Goal: Find specific page/section: Find specific page/section

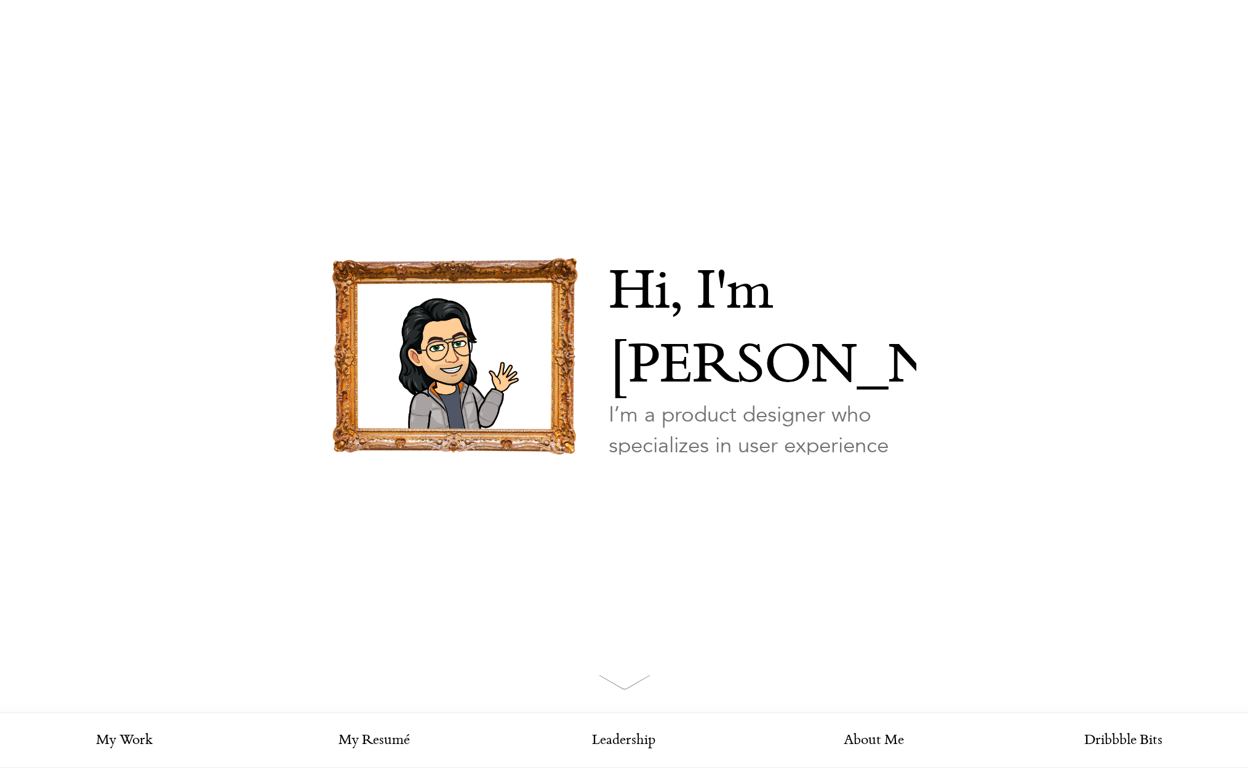
click at [707, 492] on link "Looking for my work?" at bounding box center [668, 513] width 119 height 43
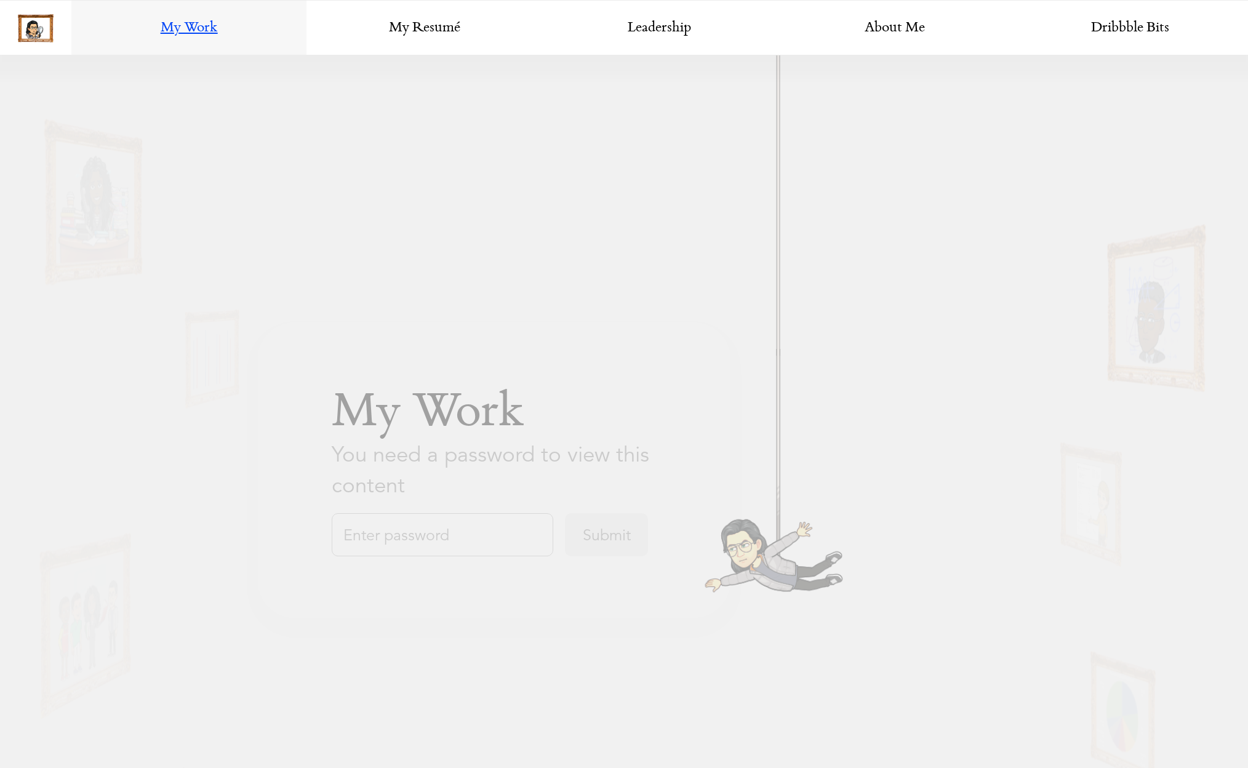
scroll to position [811, 0]
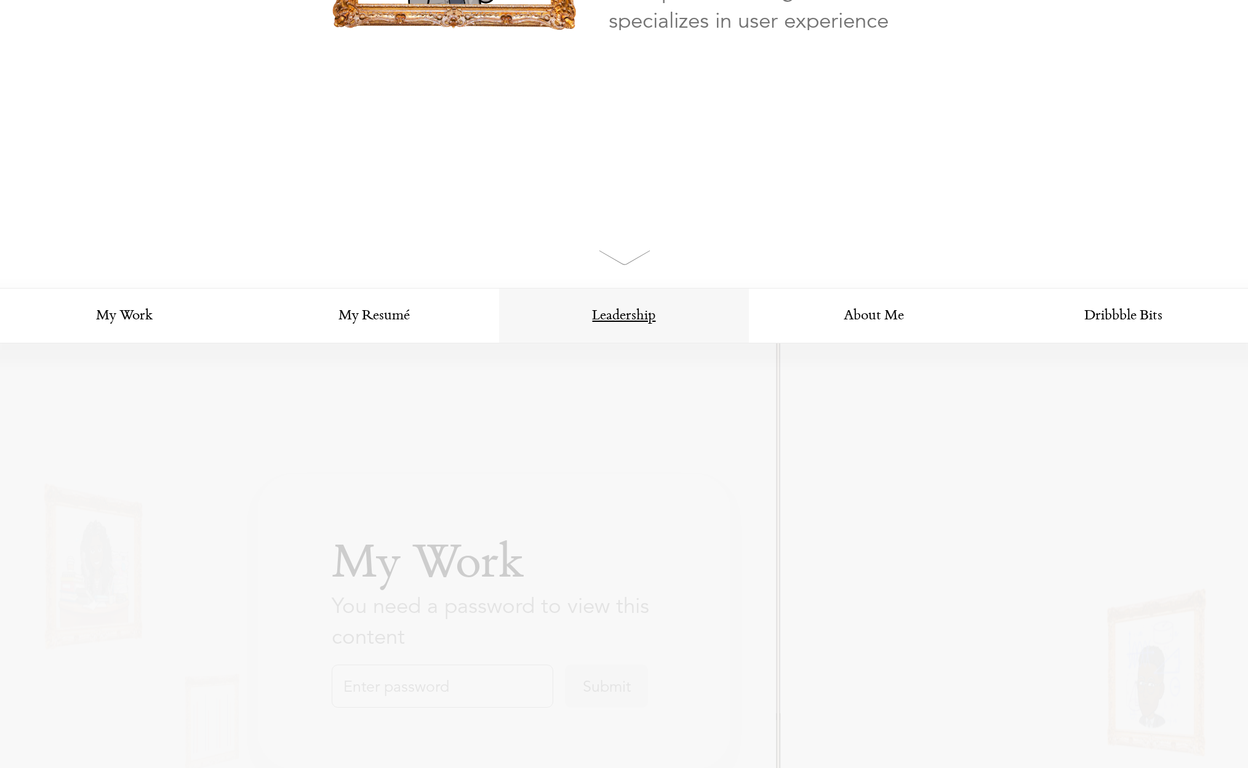
click at [641, 321] on link "Leadership" at bounding box center [624, 316] width 250 height 55
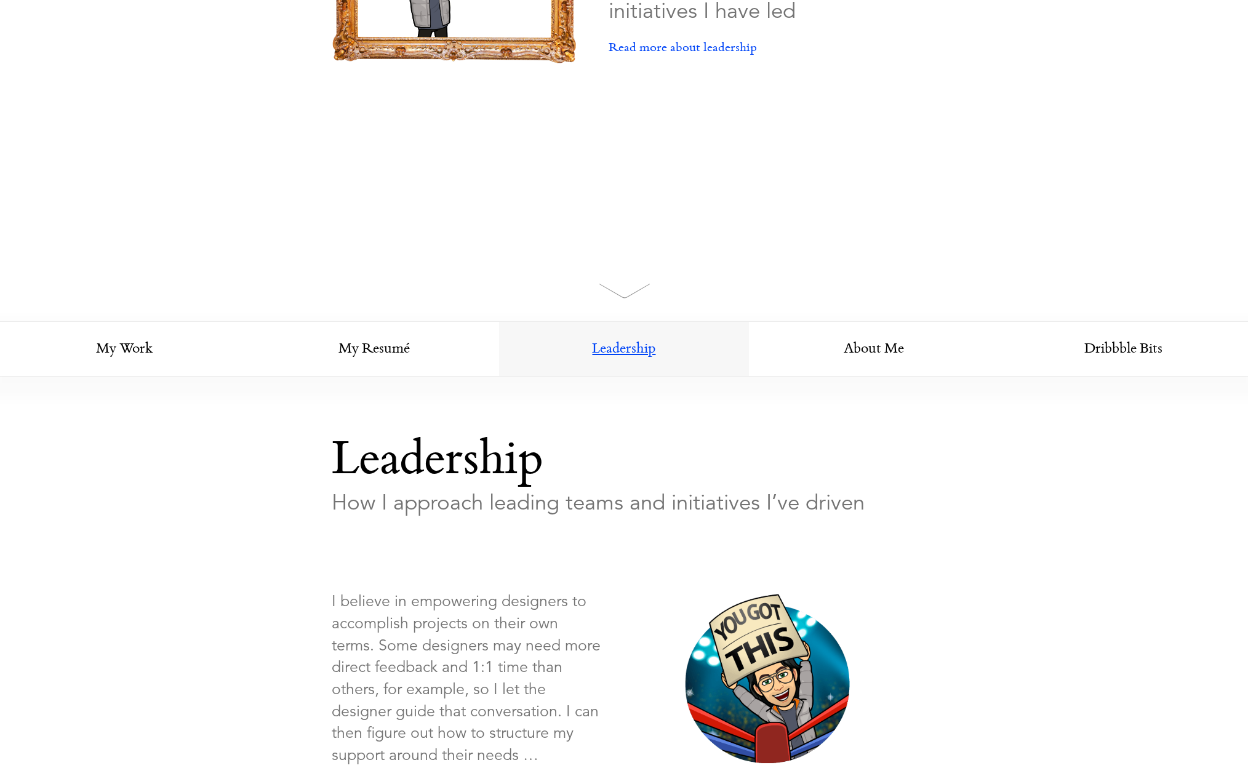
scroll to position [397, 0]
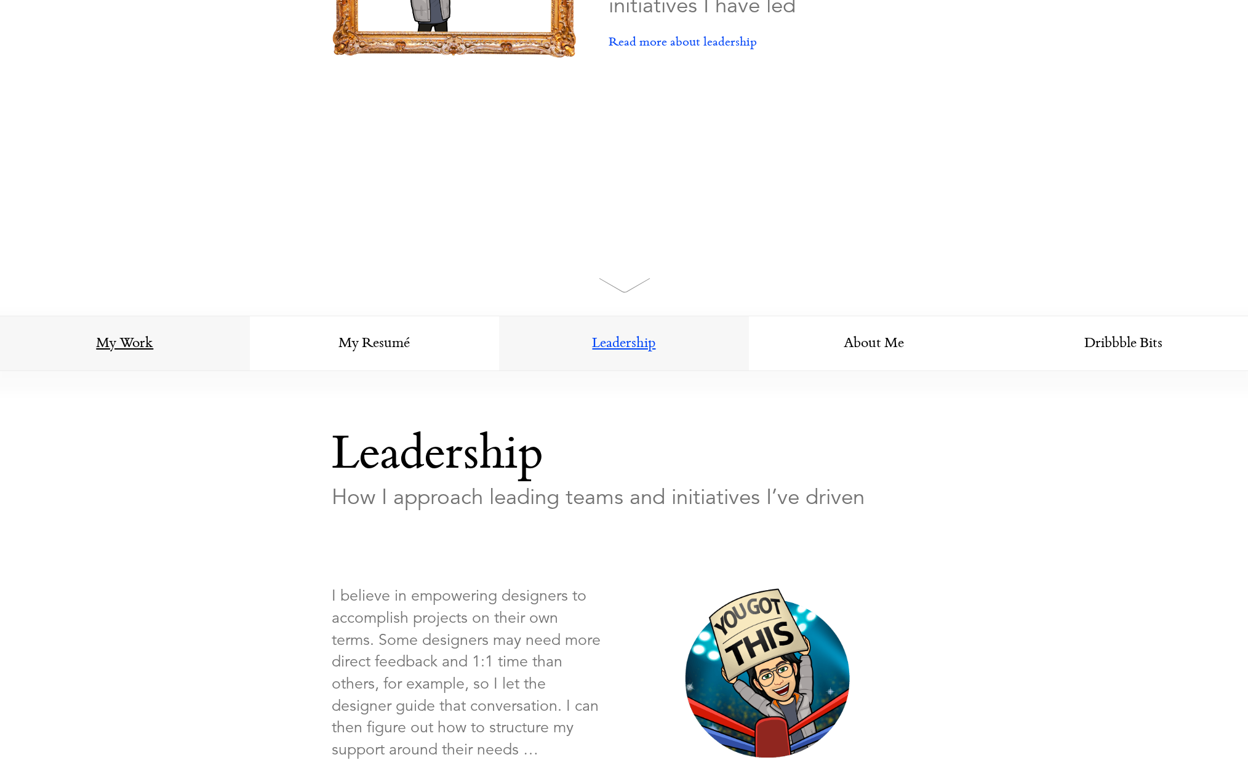
click at [140, 350] on link "My Work" at bounding box center [125, 343] width 250 height 55
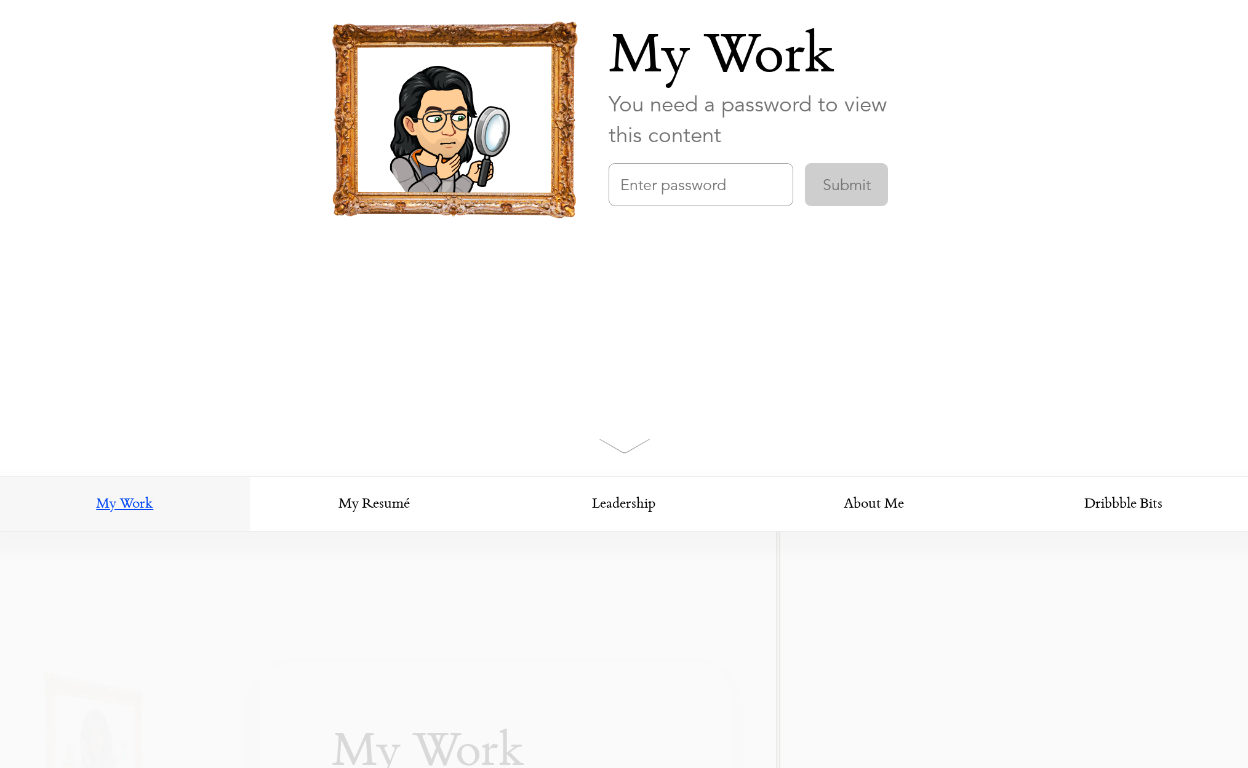
scroll to position [342, 0]
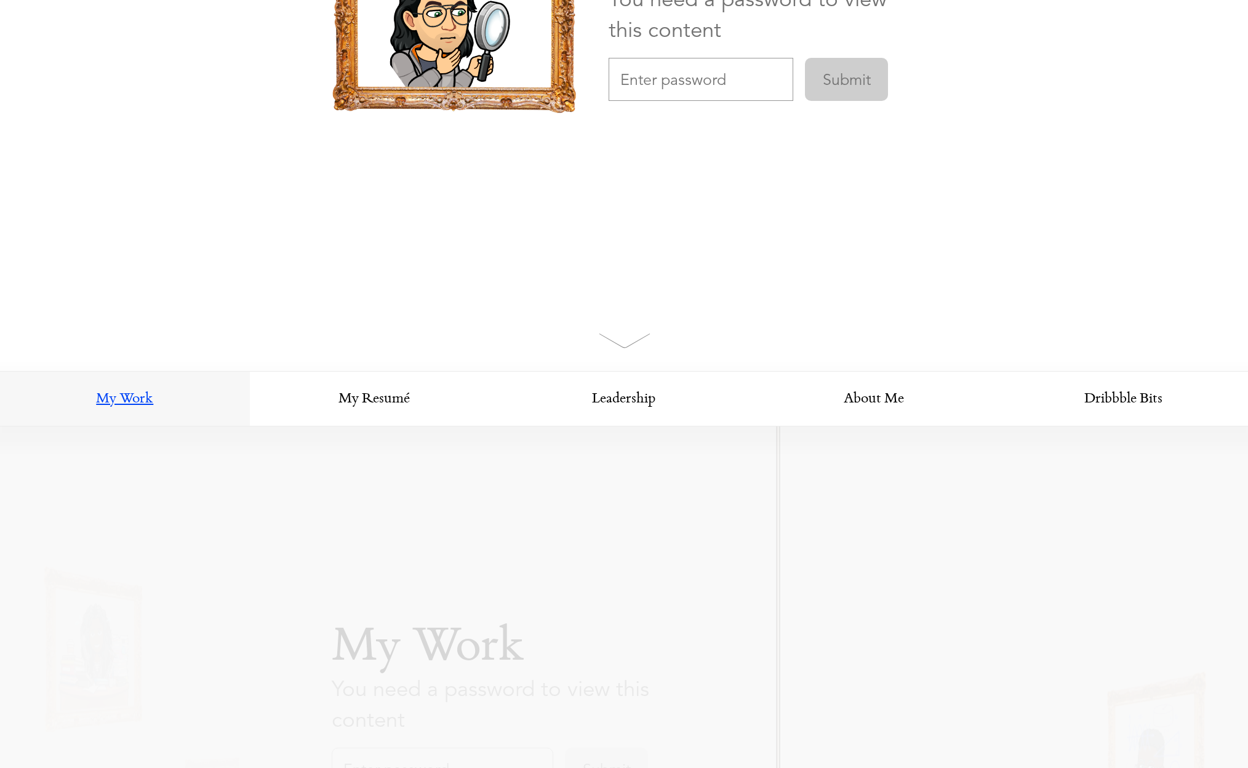
click at [721, 89] on input "text" at bounding box center [701, 79] width 185 height 43
type input "thoughtspDesign"
click at [849, 86] on input "Submit" at bounding box center [846, 79] width 83 height 43
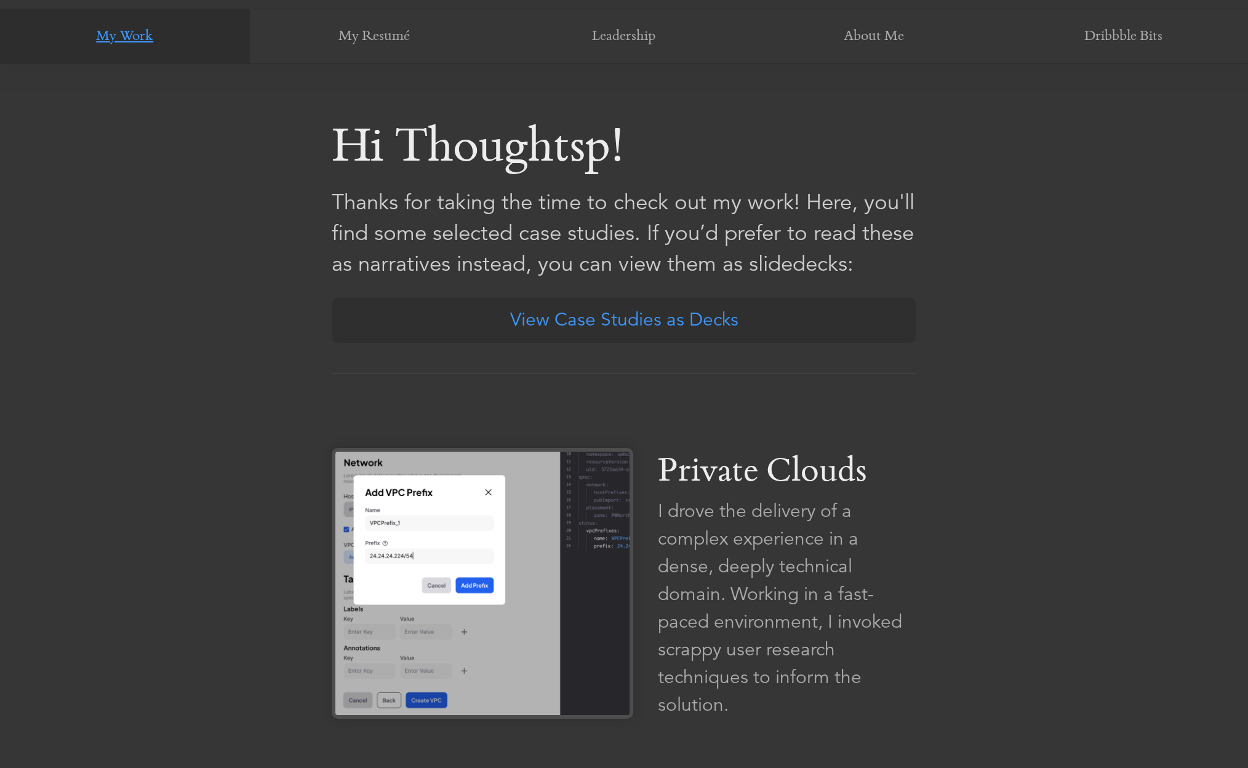
scroll to position [714, 0]
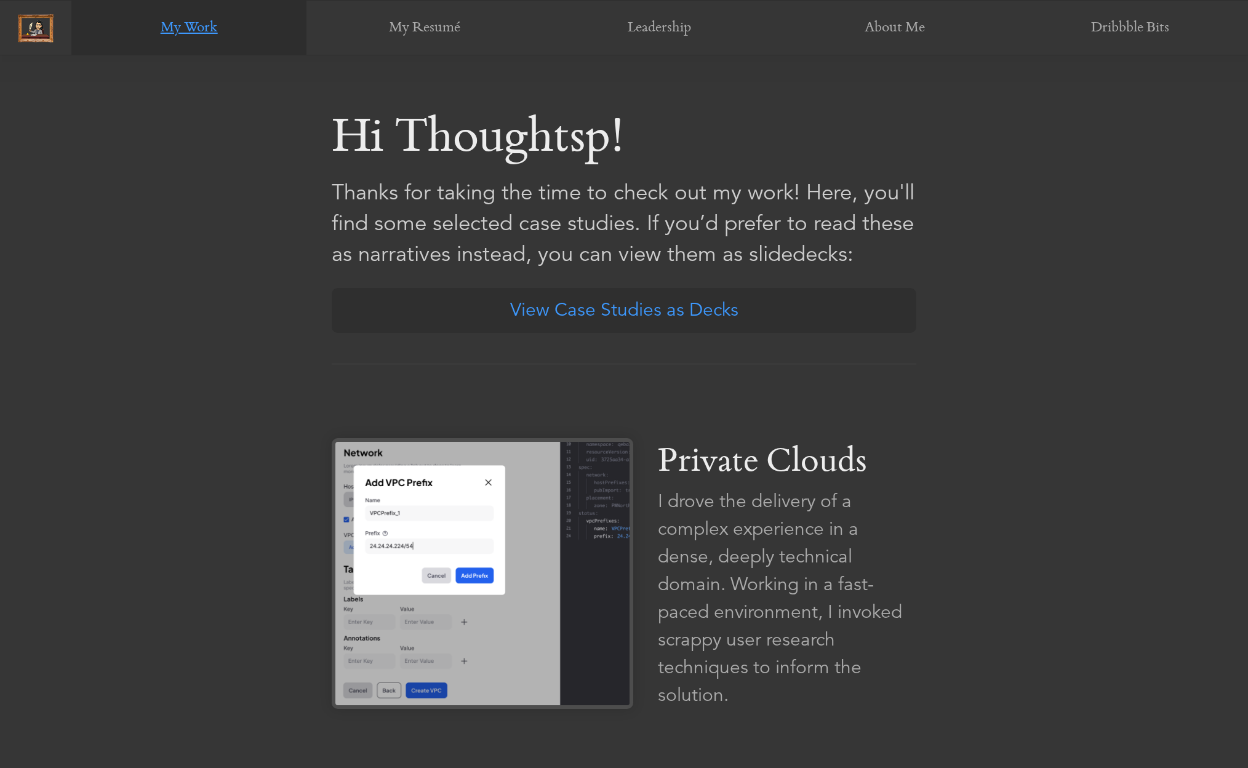
drag, startPoint x: 334, startPoint y: 137, endPoint x: 929, endPoint y: 295, distance: 615.7
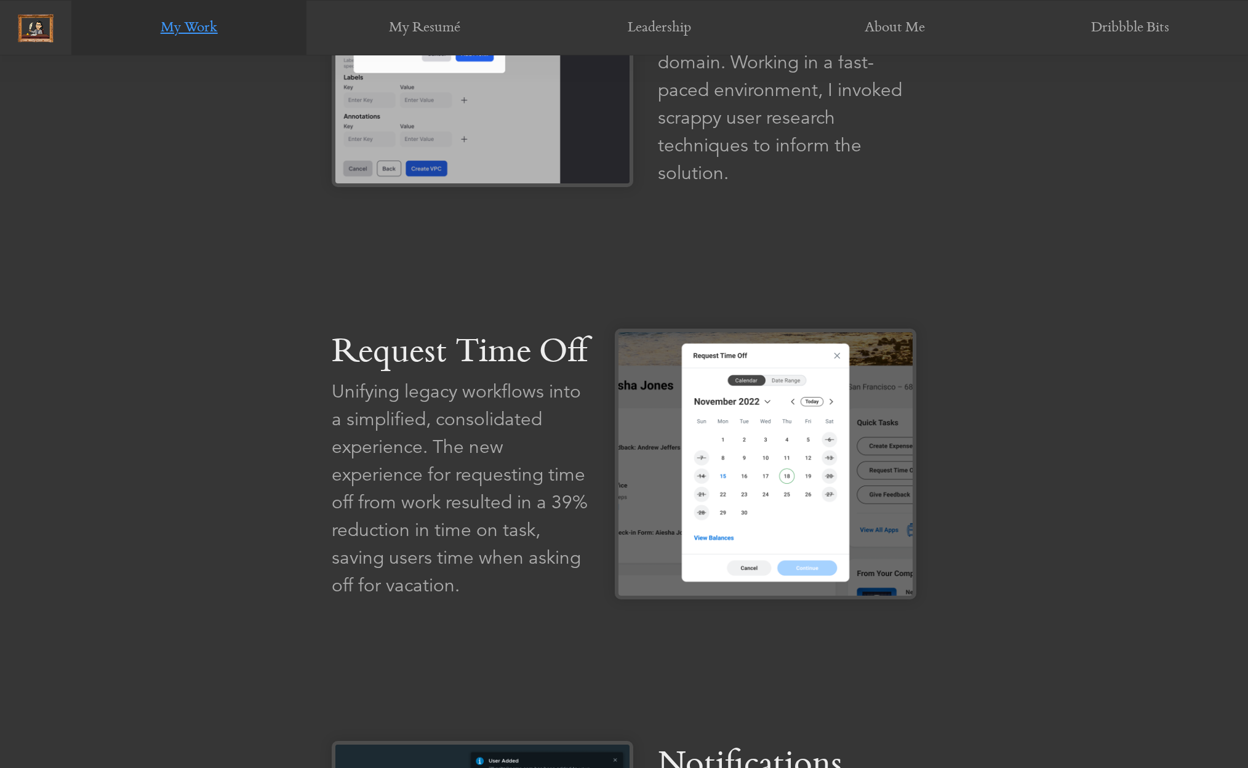
scroll to position [1274, 0]
